Goal: Communication & Community: Answer question/provide support

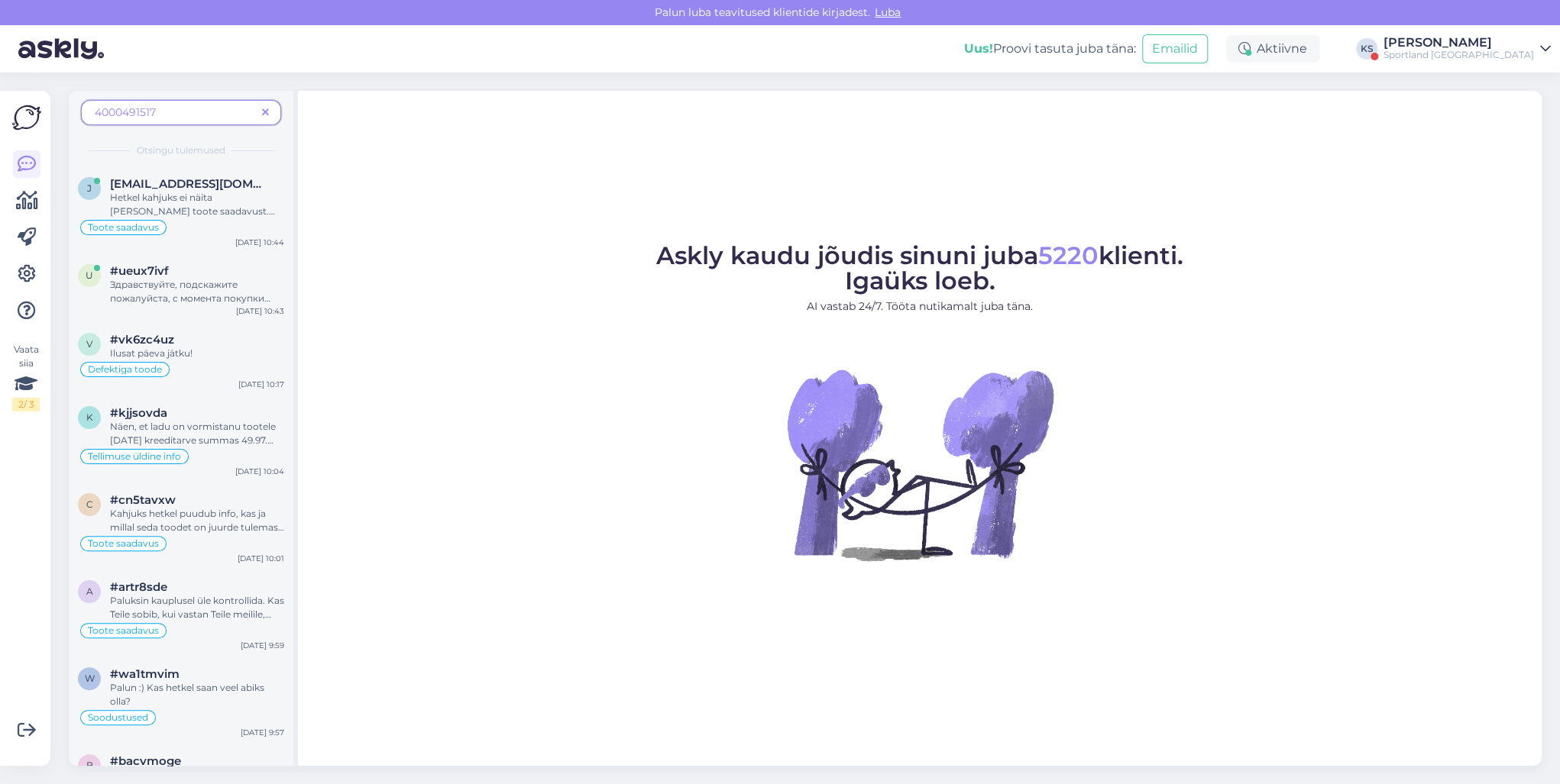
click at [257, 110] on span at bounding box center [266, 112] width 19 height 16
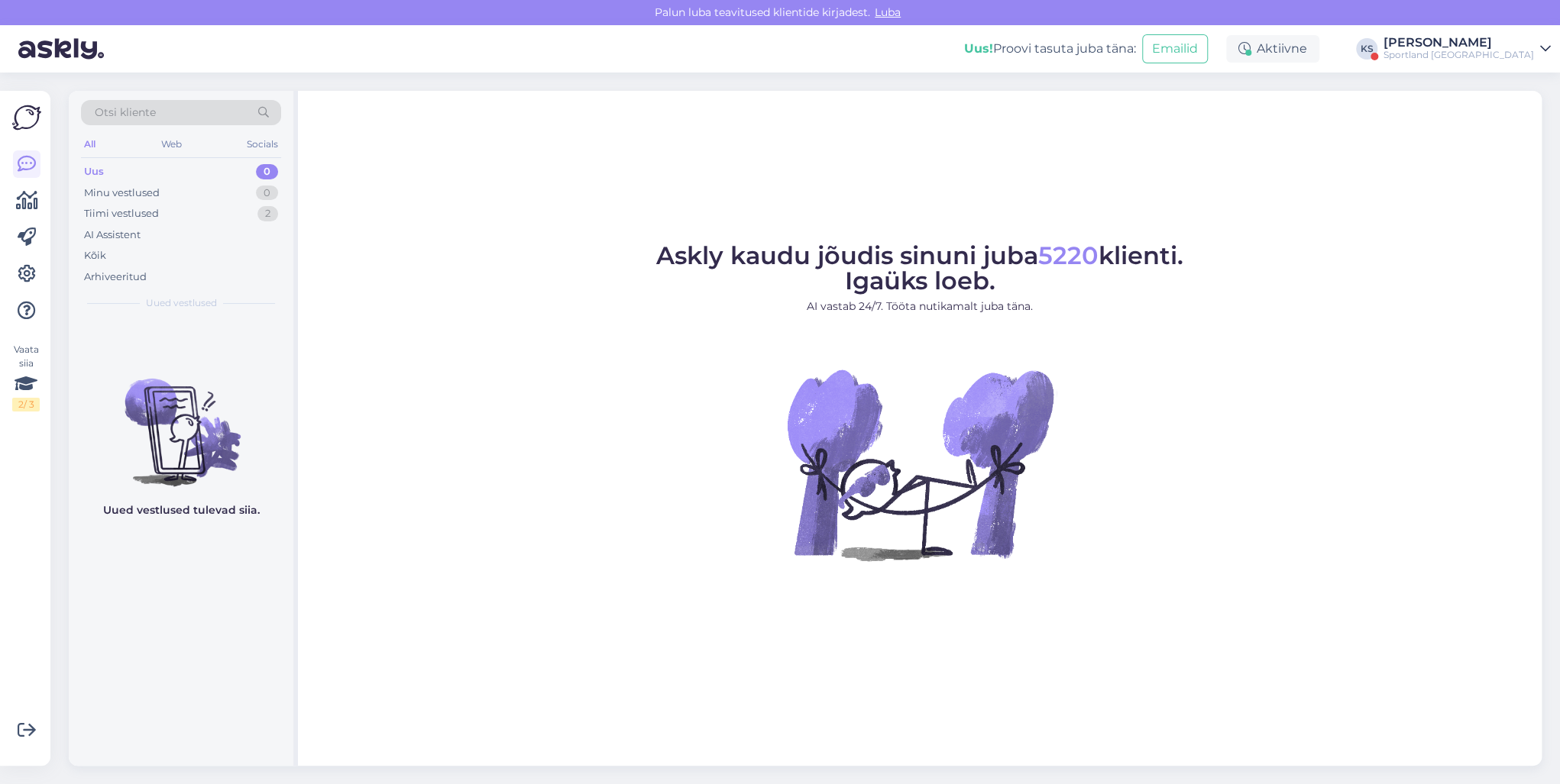
click at [1500, 49] on div "Sportland [GEOGRAPHIC_DATA]" at bounding box center [1459, 55] width 151 height 13
click at [1530, 108] on button "Ava" at bounding box center [1521, 118] width 34 height 24
click at [1320, 53] on div "Eemal" at bounding box center [1279, 49] width 82 height 27
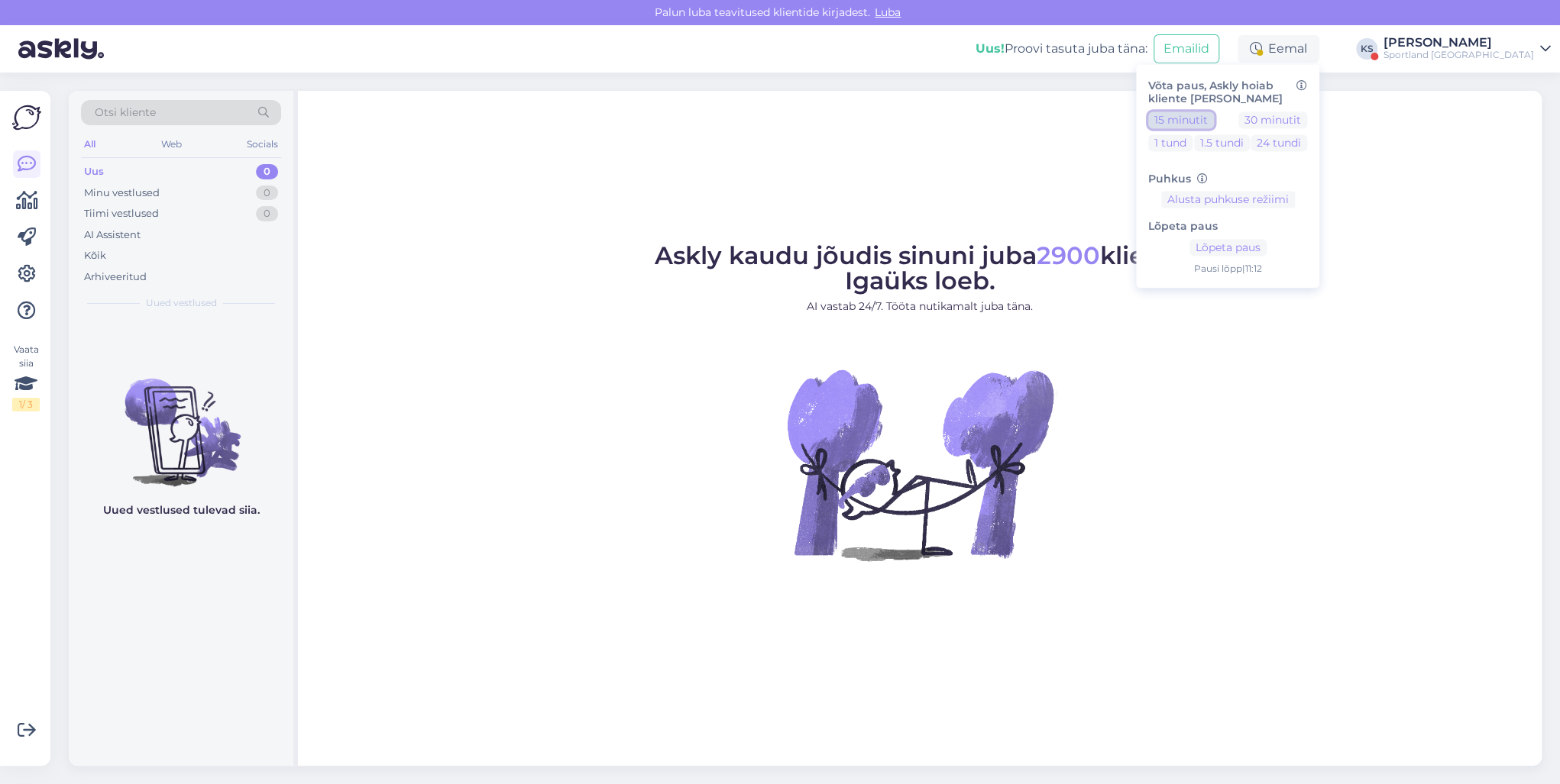
click at [1214, 115] on button "15 minutit" at bounding box center [1181, 119] width 66 height 16
drag, startPoint x: 1495, startPoint y: 43, endPoint x: 1506, endPoint y: 61, distance: 21.1
click at [1495, 43] on div "[PERSON_NAME]" at bounding box center [1459, 43] width 151 height 13
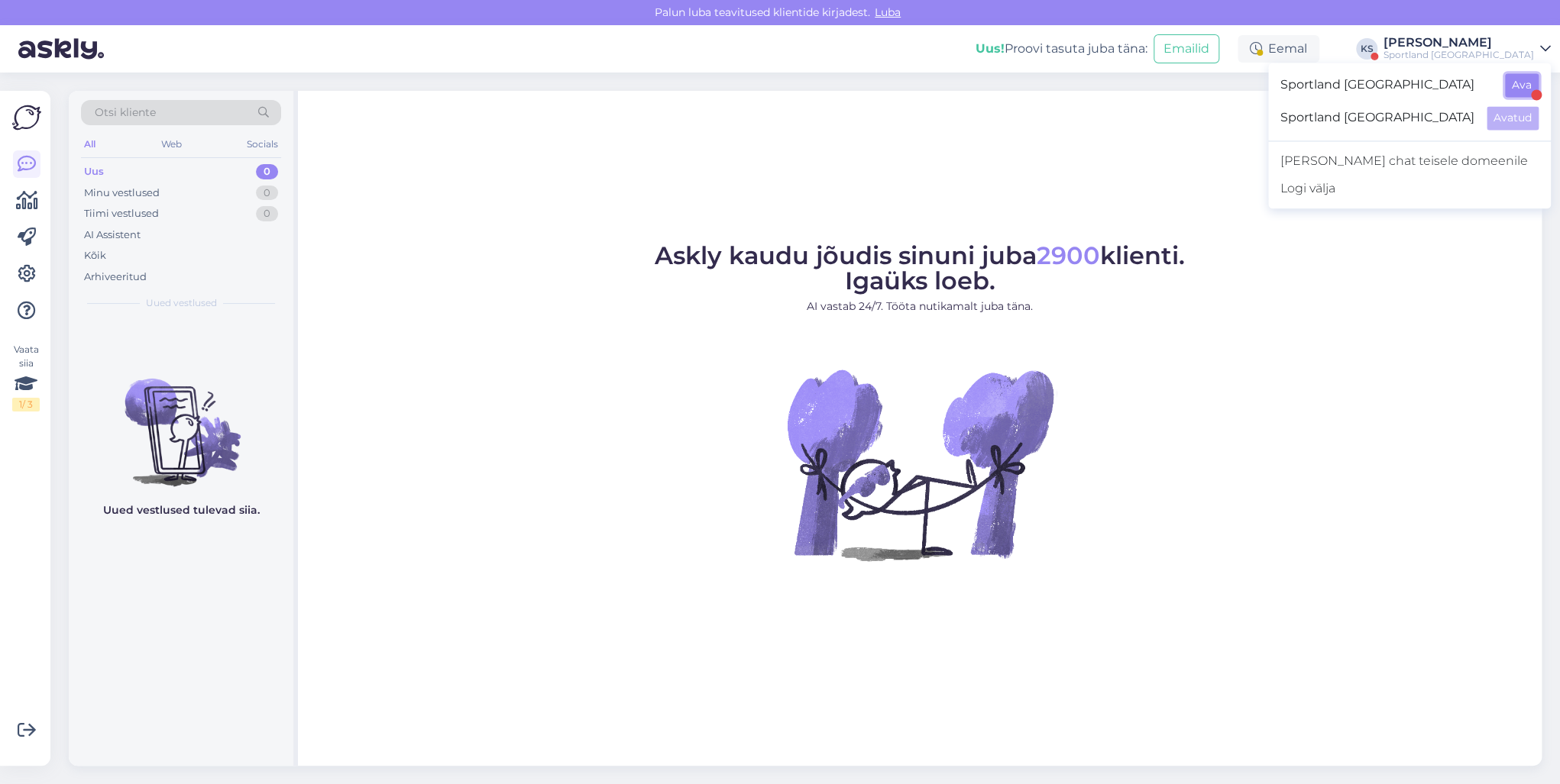
click at [1524, 84] on button "Ava" at bounding box center [1521, 85] width 34 height 24
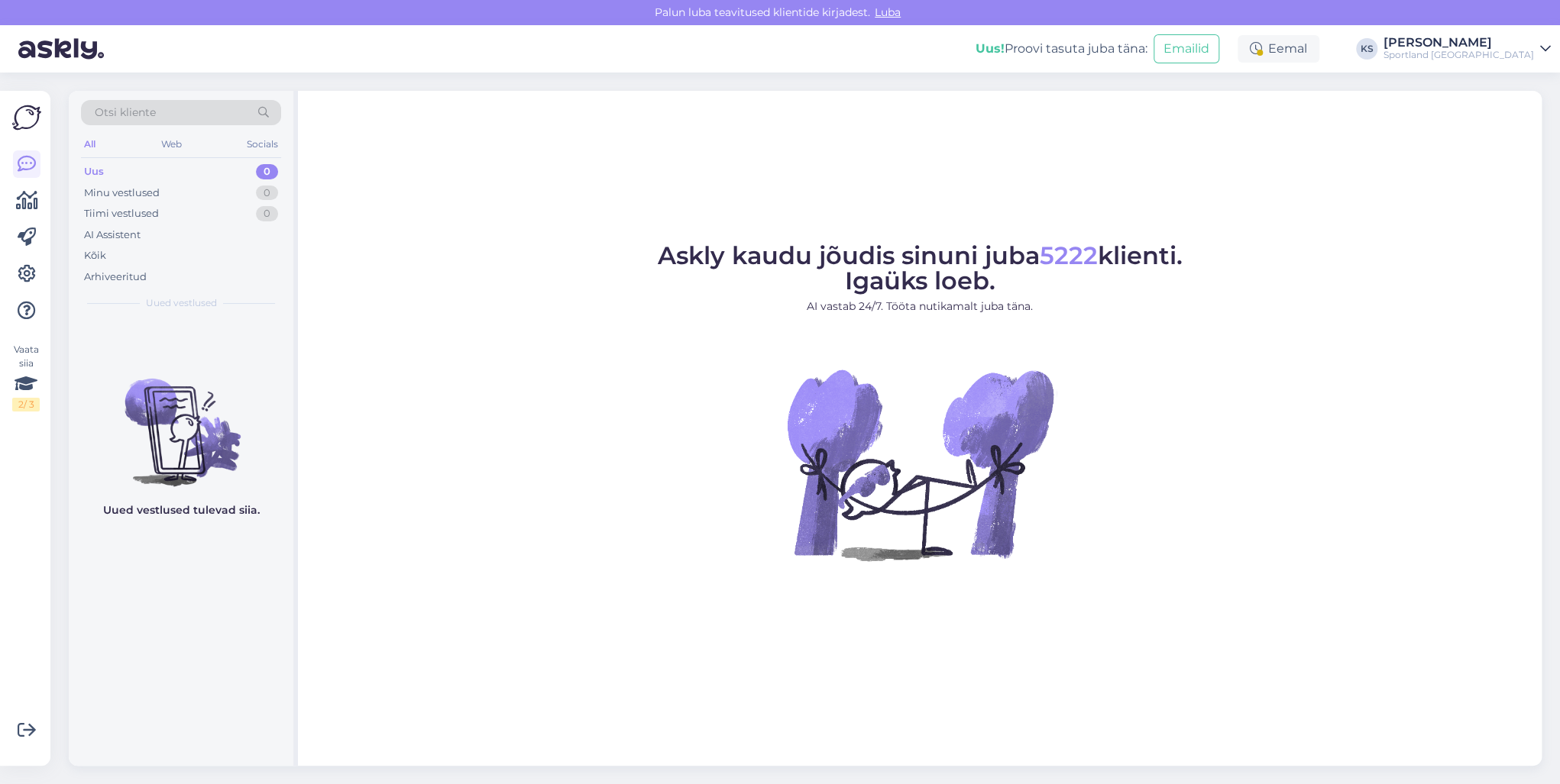
click at [1320, 51] on div "Eemal" at bounding box center [1279, 49] width 82 height 27
click at [1214, 124] on button "15 minutit" at bounding box center [1181, 119] width 66 height 16
drag, startPoint x: 981, startPoint y: 233, endPoint x: 761, endPoint y: 6, distance: 316.1
click at [977, 227] on div "Askly kaudu jõudis sinuni juba 5222 klienti. Igaüks loeb. AI vastab 24/7. Tööta…" at bounding box center [919, 428] width 1244 height 675
